Goal: Information Seeking & Learning: Check status

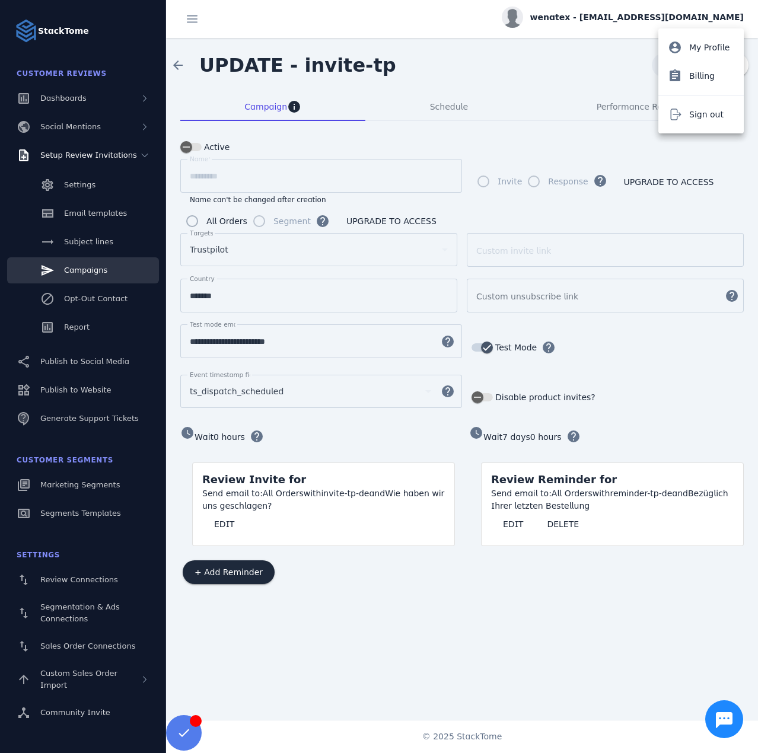
click at [697, 100] on div "account_circle My Profile assignment Billing Sign out" at bounding box center [700, 80] width 85 height 105
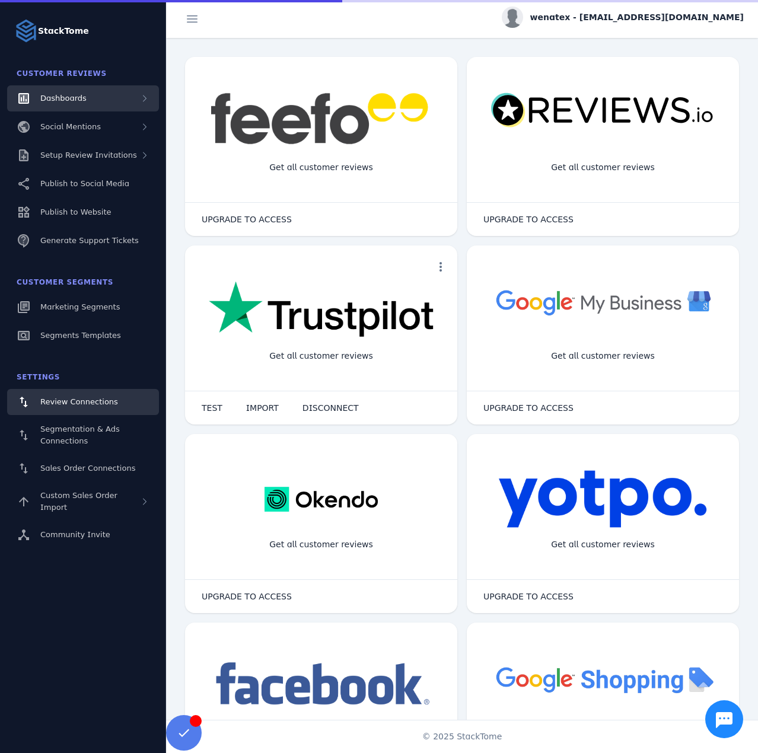
click at [81, 99] on span "Dashboards" at bounding box center [63, 98] width 46 height 9
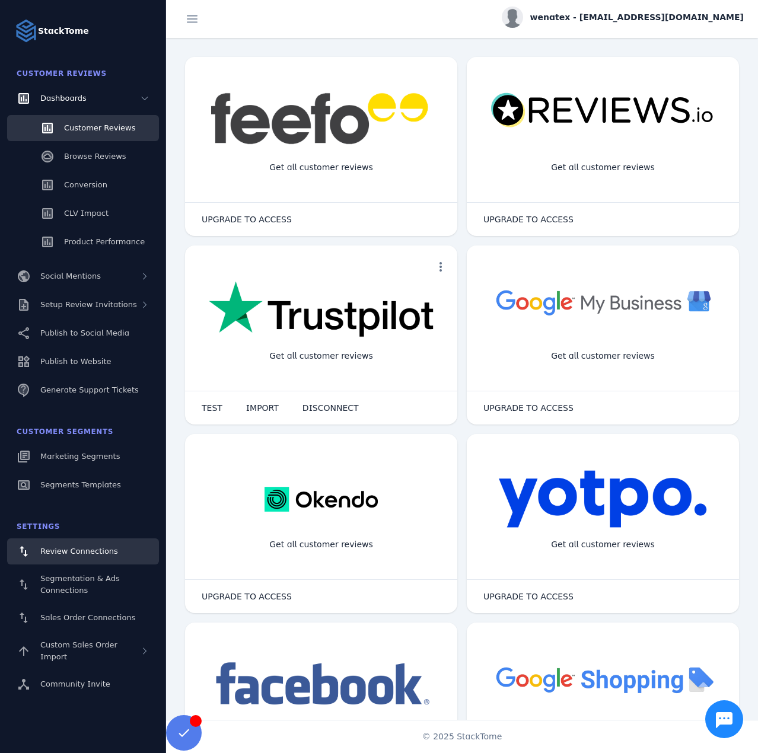
click at [77, 129] on span "Customer Reviews" at bounding box center [99, 127] width 71 height 9
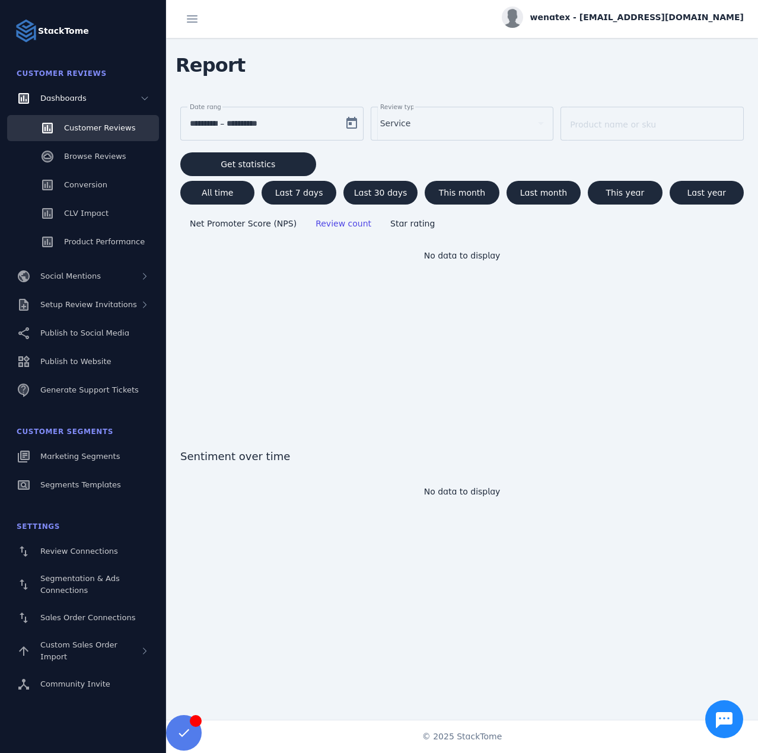
click at [444, 126] on div "Service" at bounding box center [457, 123] width 154 height 14
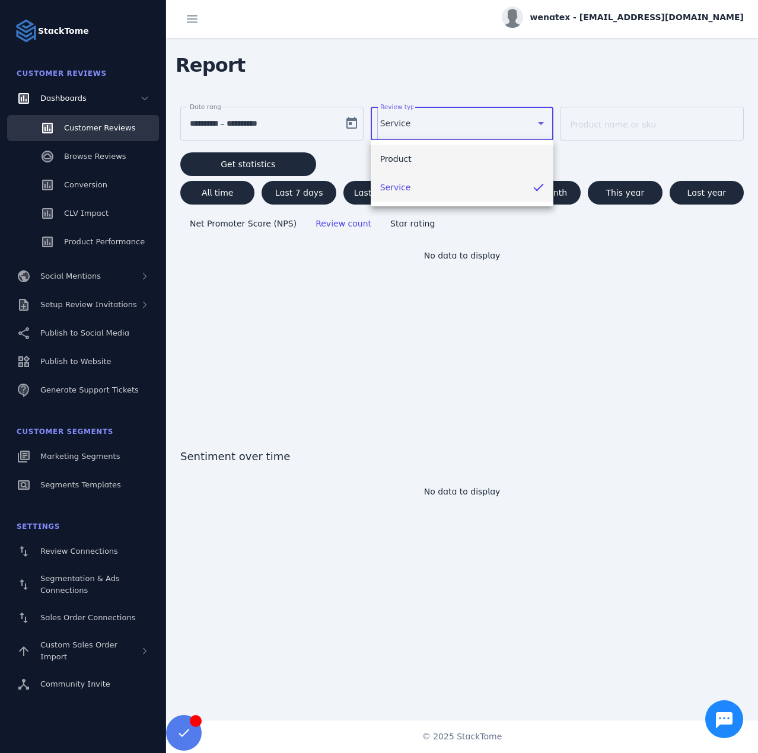
click at [409, 157] on mat-option "Product" at bounding box center [462, 159] width 183 height 28
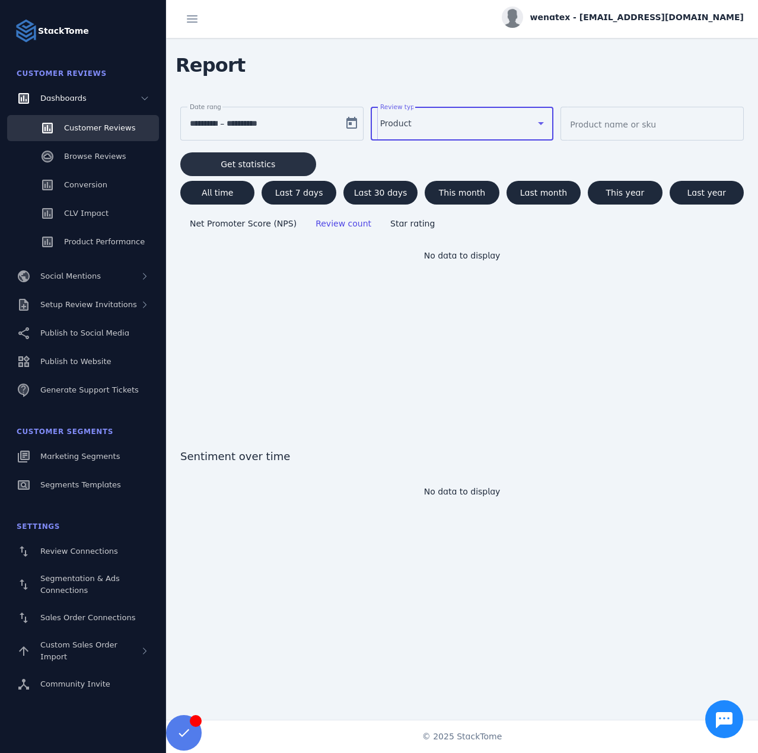
click at [253, 160] on span "Get statistics" at bounding box center [248, 164] width 55 height 8
click at [639, 9] on div "wenatex - cs_wenatex@stacktome.com" at bounding box center [623, 17] width 242 height 21
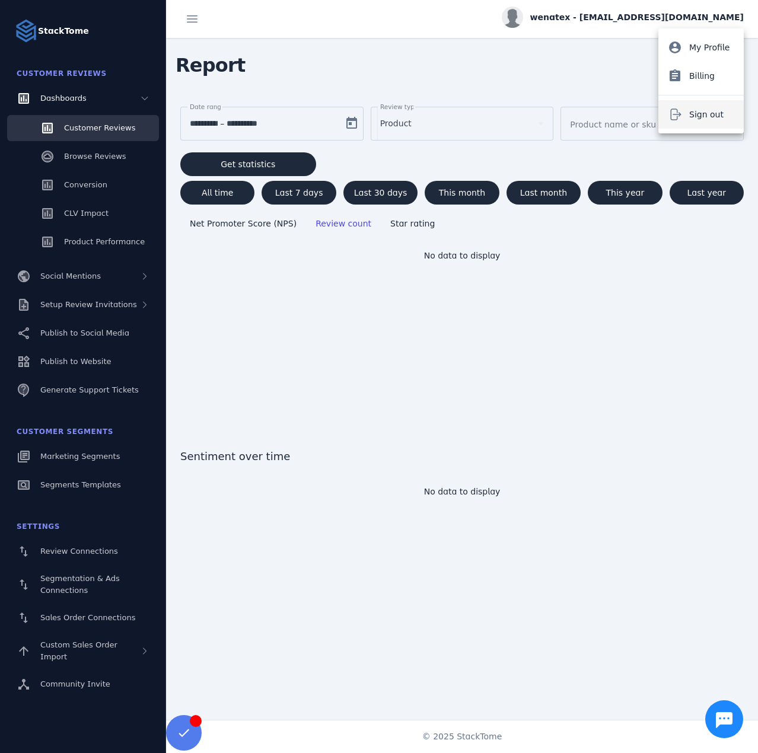
click at [716, 120] on span "Sign out" at bounding box center [706, 114] width 34 height 14
